Goal: Information Seeking & Learning: Find contact information

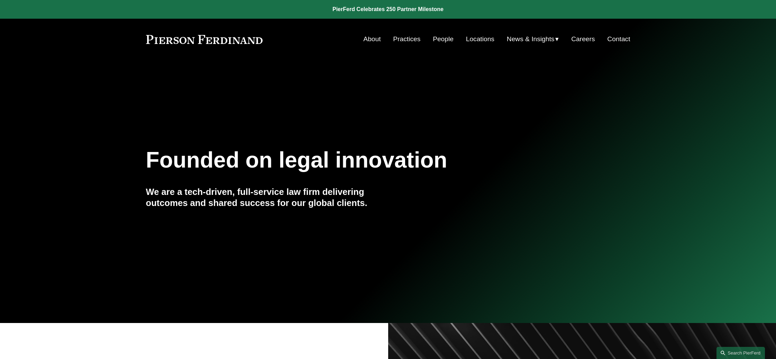
click at [436, 40] on link "People" at bounding box center [443, 39] width 21 height 13
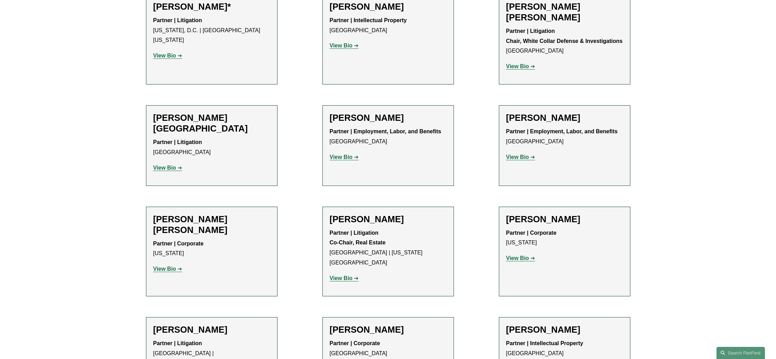
scroll to position [4204, 0]
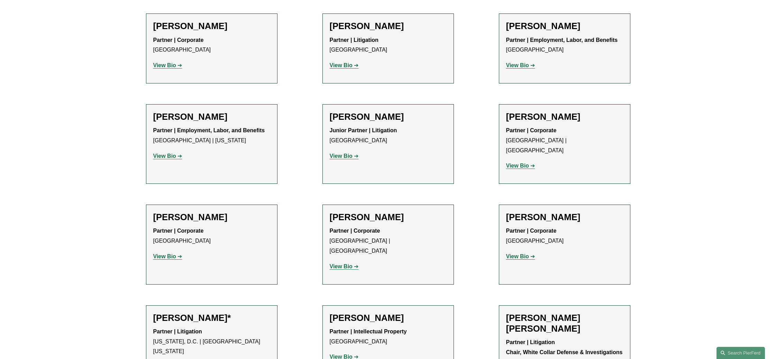
scroll to position [3821, 0]
